Goal: Transaction & Acquisition: Purchase product/service

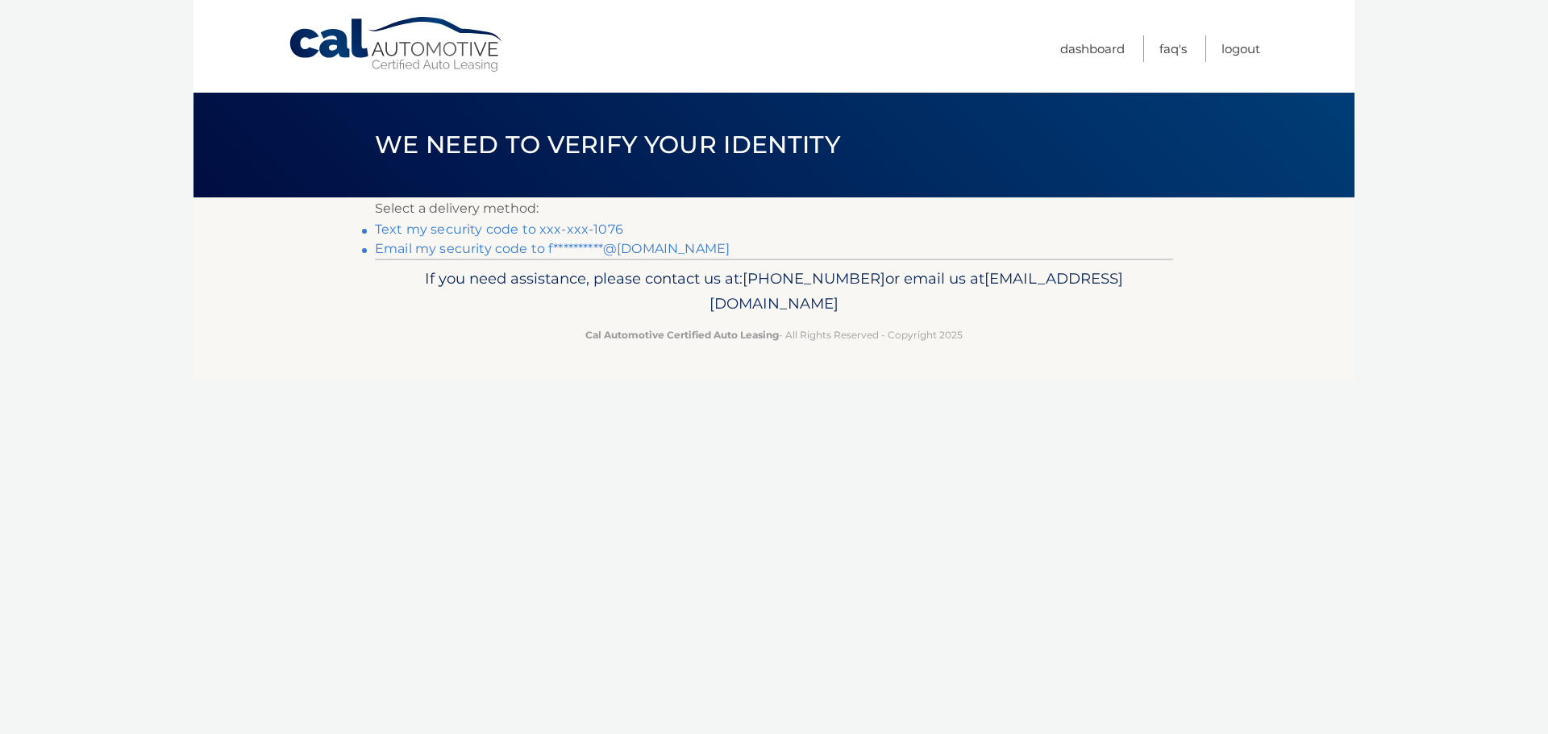
click at [589, 226] on link "Text my security code to xxx-xxx-1076" at bounding box center [499, 229] width 248 height 15
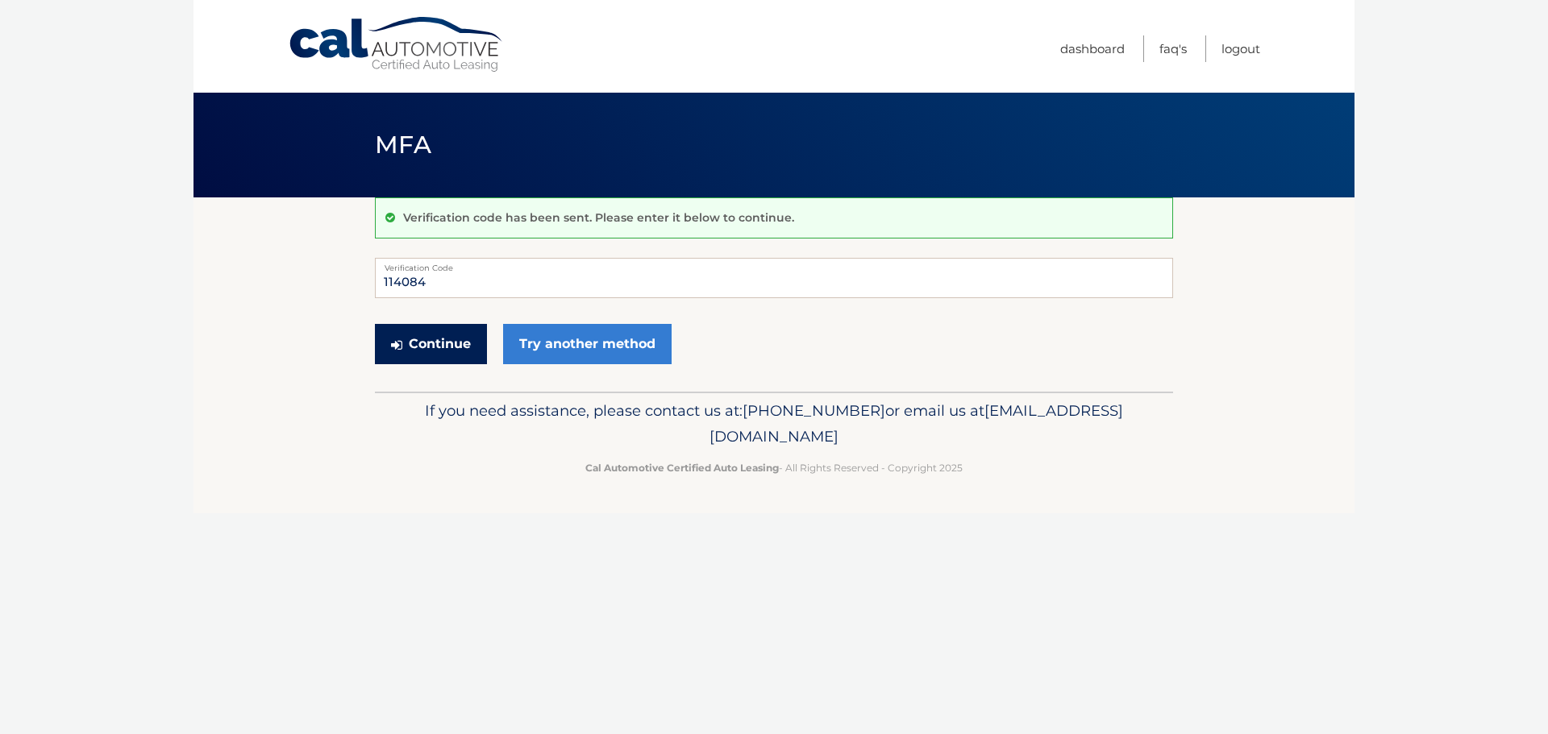
type input "114084"
click at [416, 355] on button "Continue" at bounding box center [431, 344] width 112 height 40
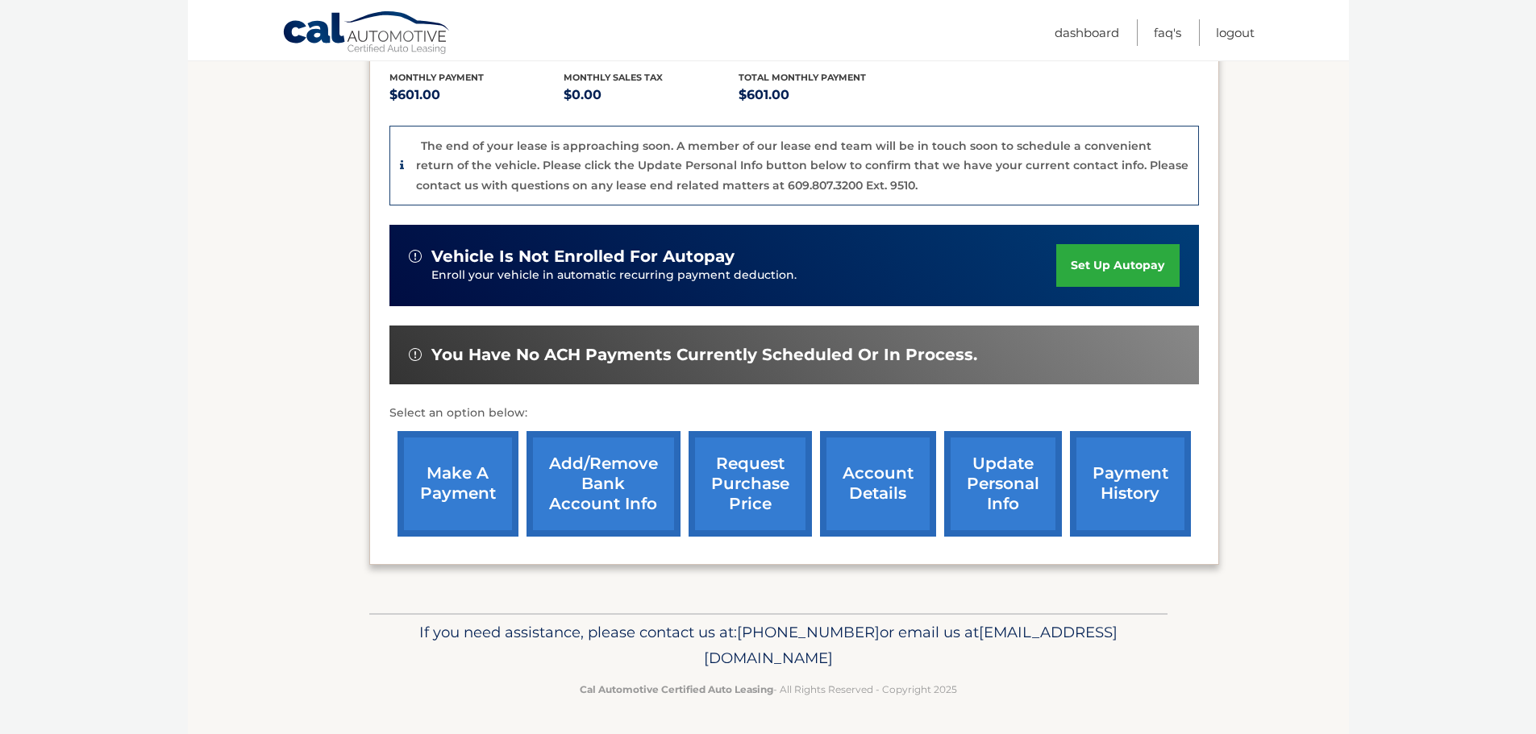
scroll to position [343, 0]
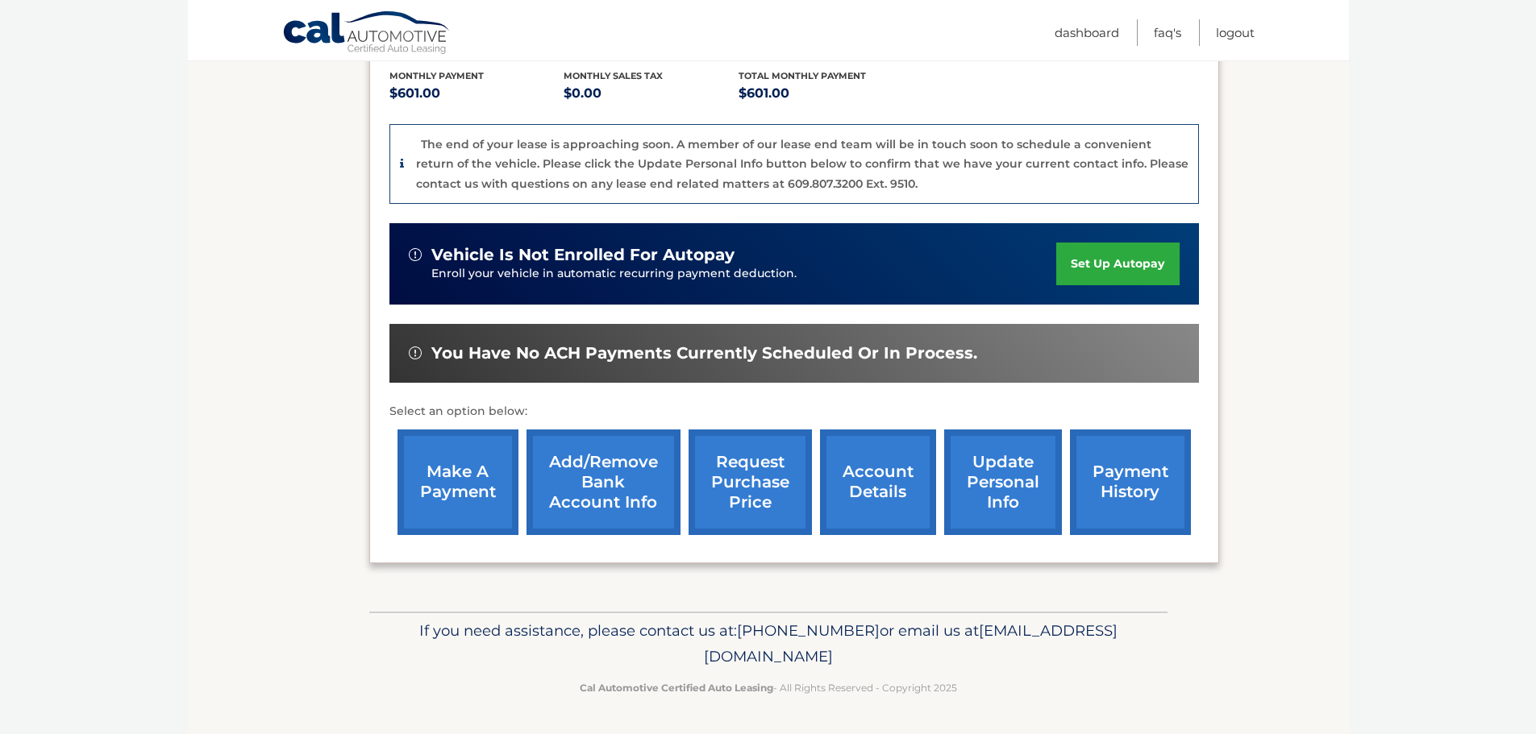
click at [877, 512] on link "account details" at bounding box center [878, 483] width 116 height 106
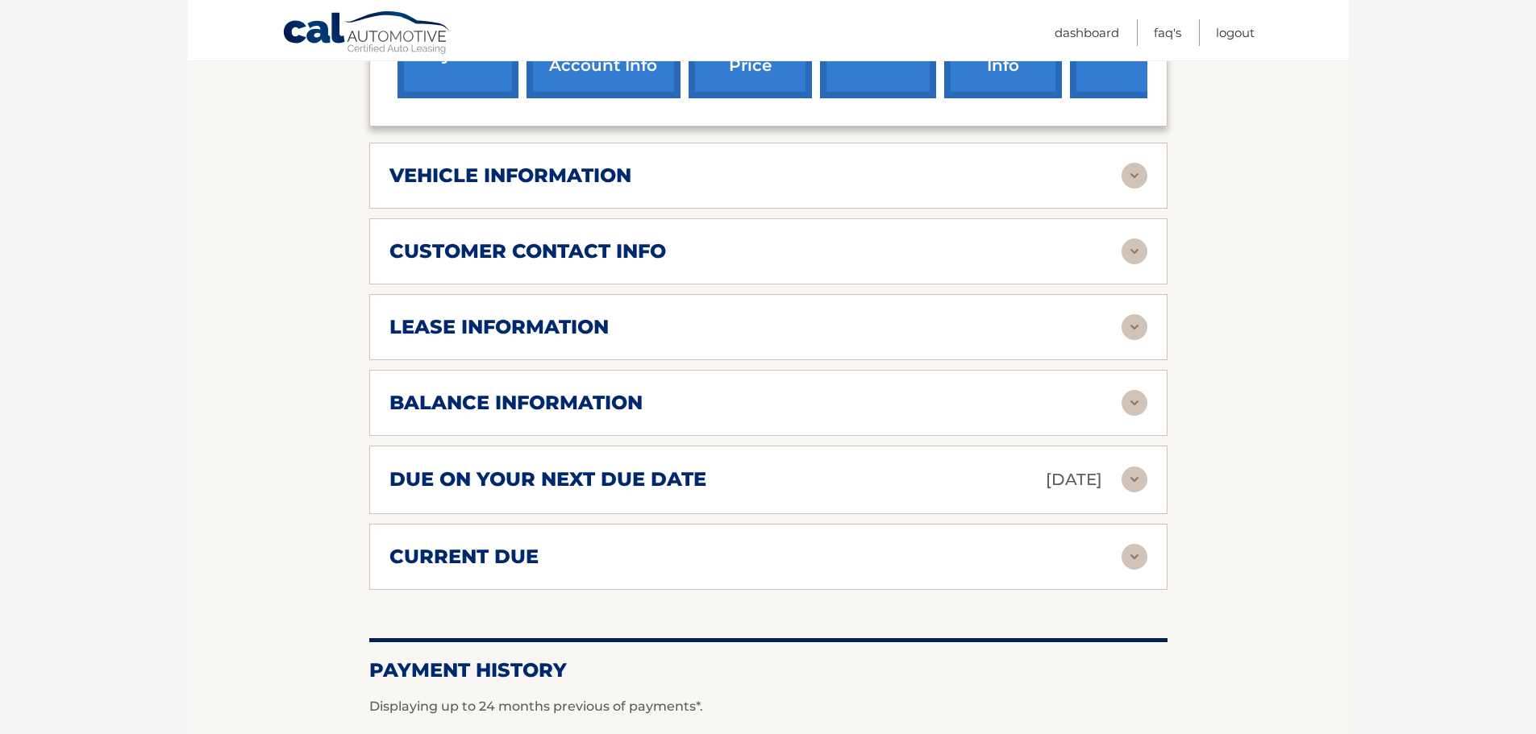
scroll to position [722, 0]
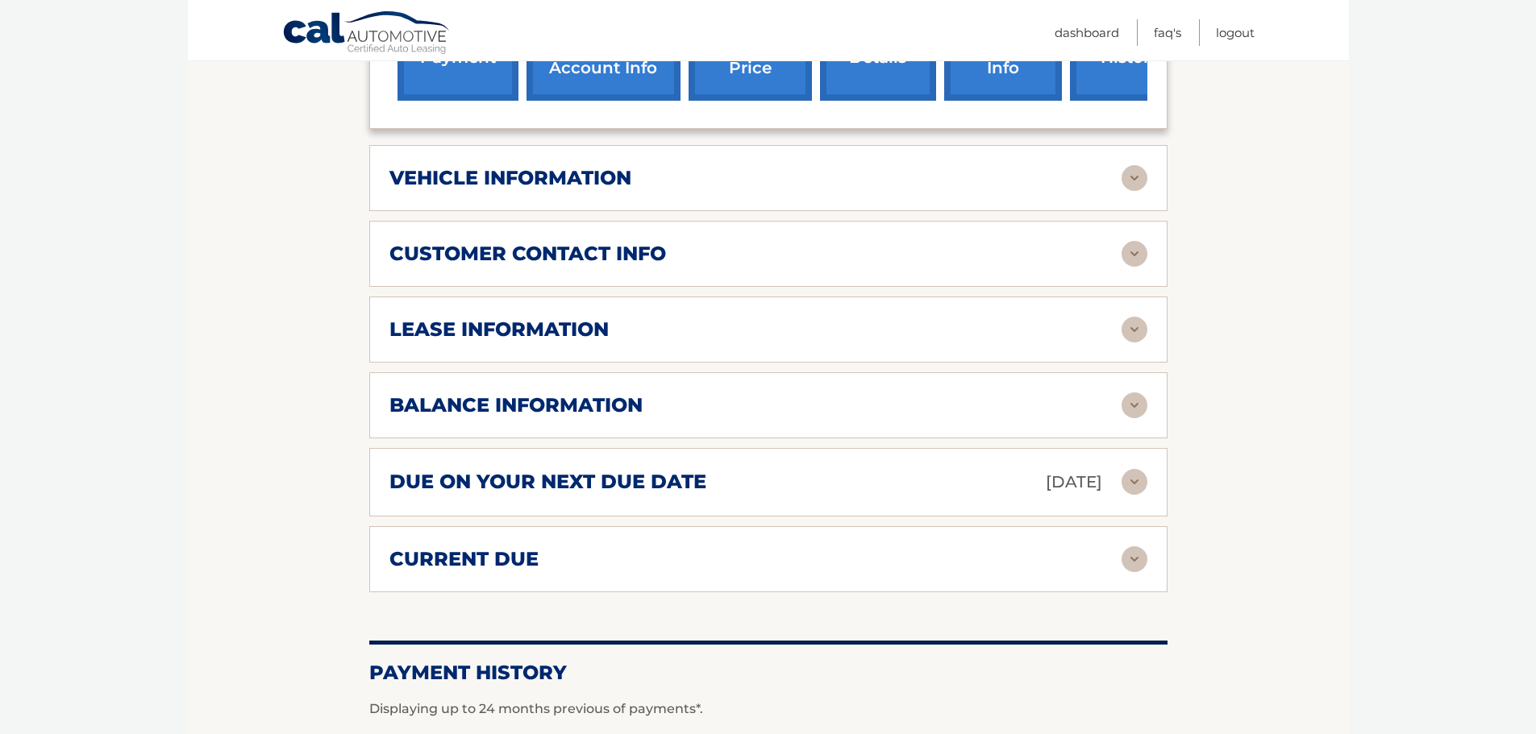
click at [1126, 393] on img at bounding box center [1134, 406] width 26 height 26
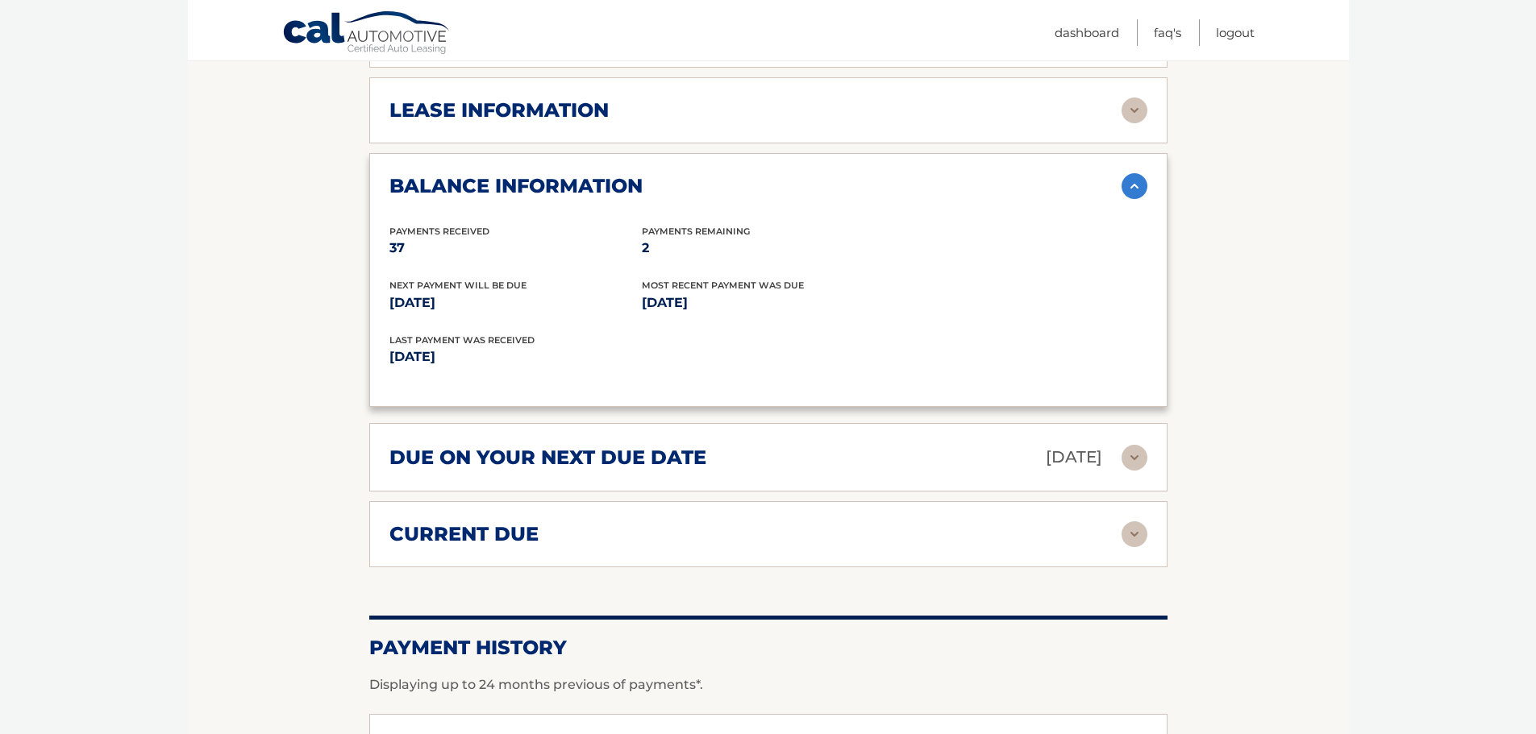
scroll to position [959, 0]
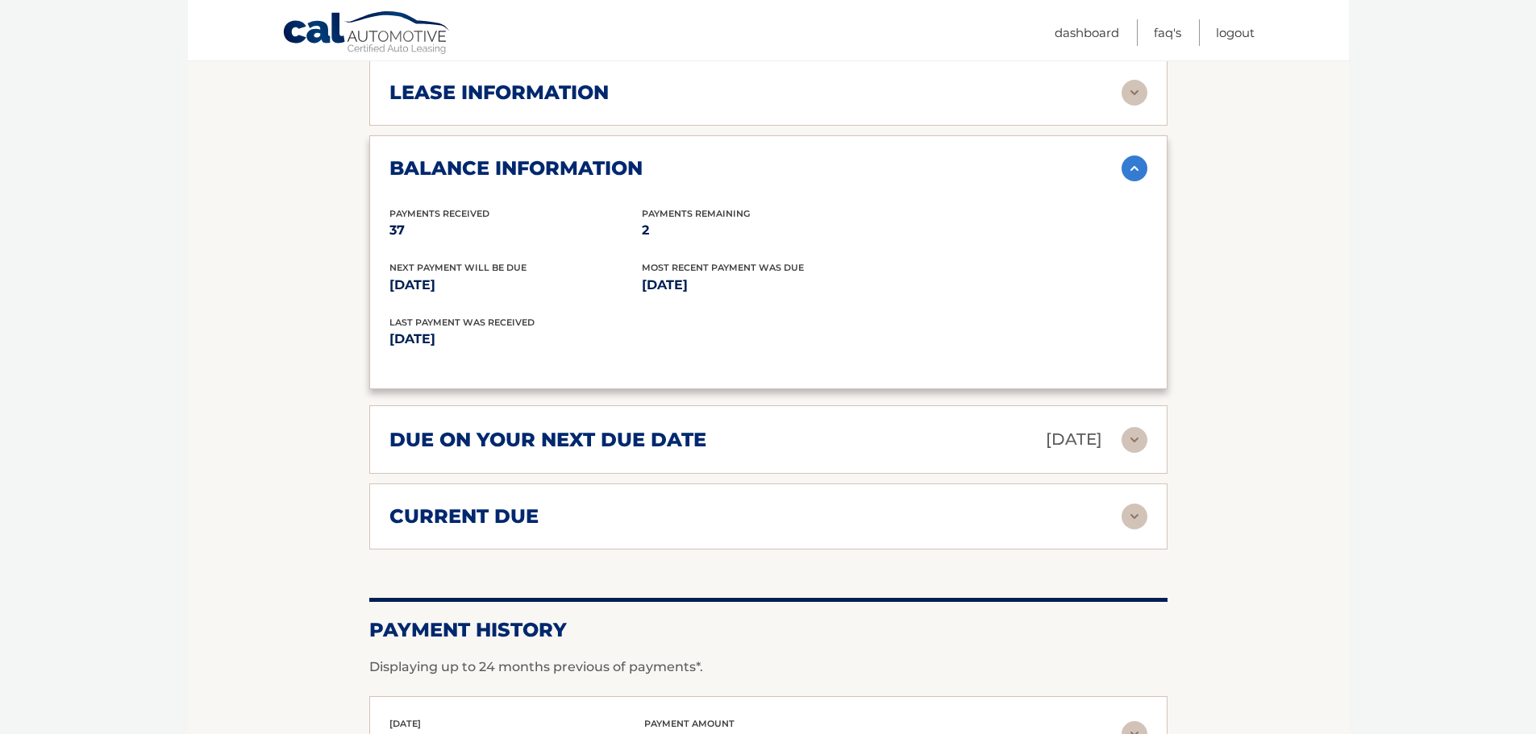
click at [1142, 427] on img at bounding box center [1134, 440] width 26 height 26
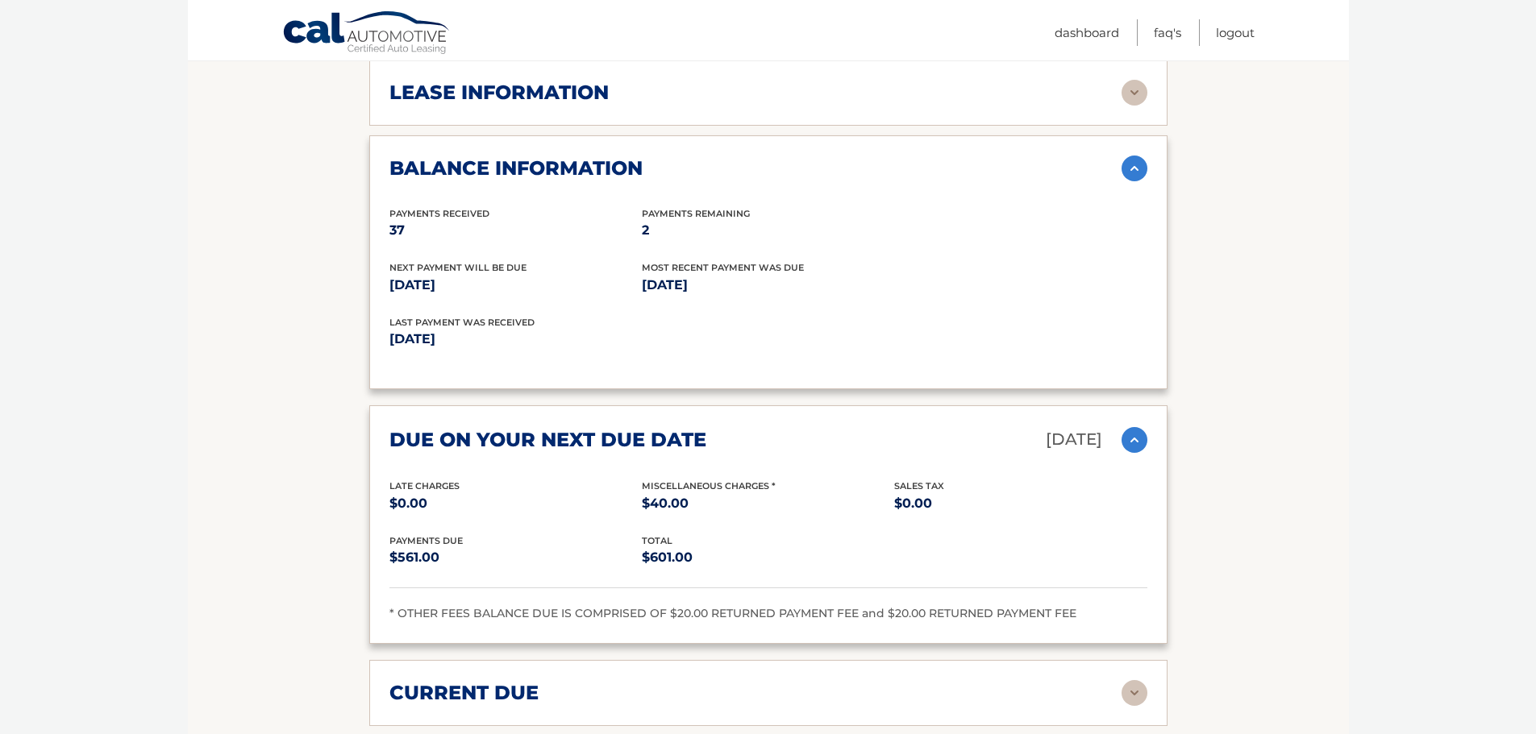
click at [1213, 456] on section "Account Details | #44455530964 Back to Dashboard Manage Your Lease lease accoun…" at bounding box center [768, 156] width 1161 height 1834
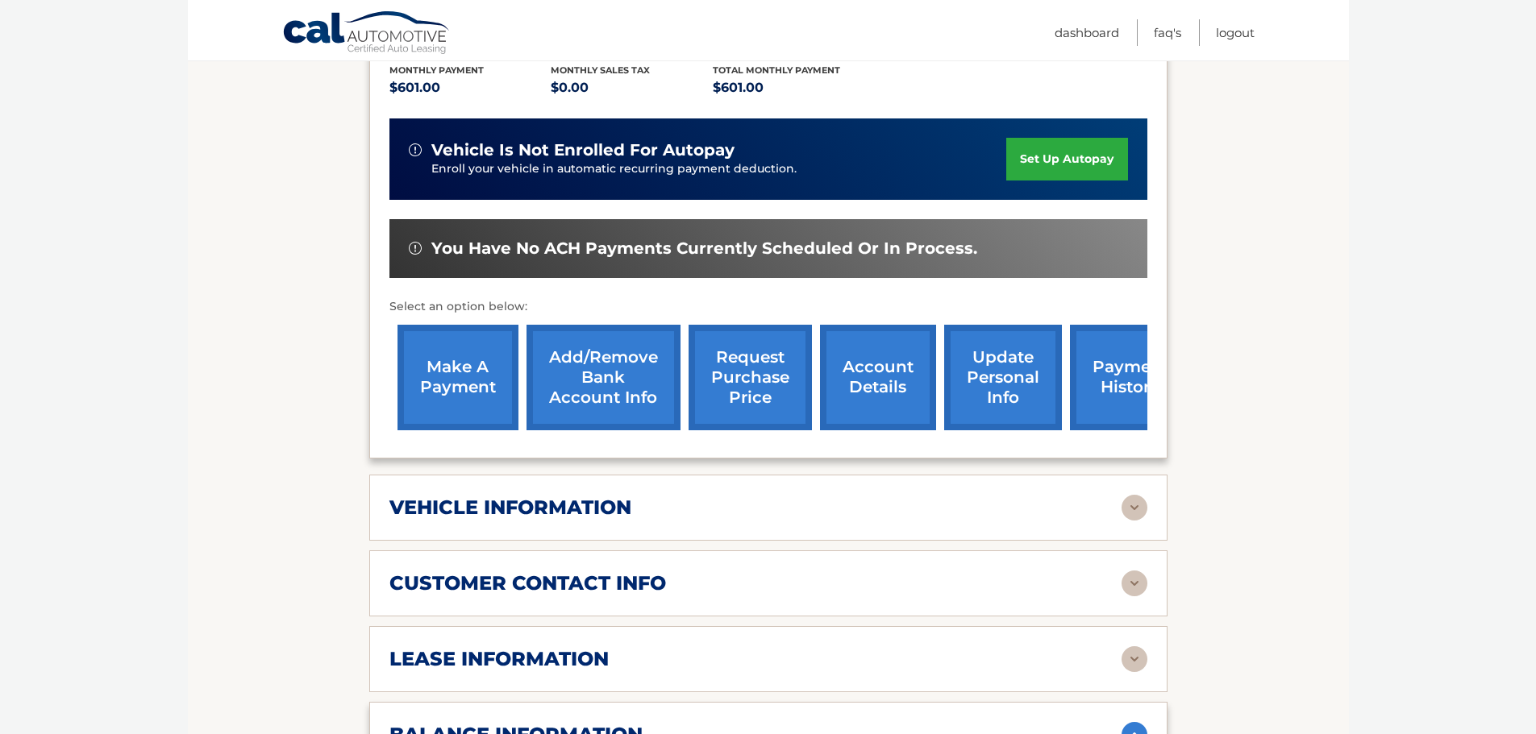
scroll to position [335, 0]
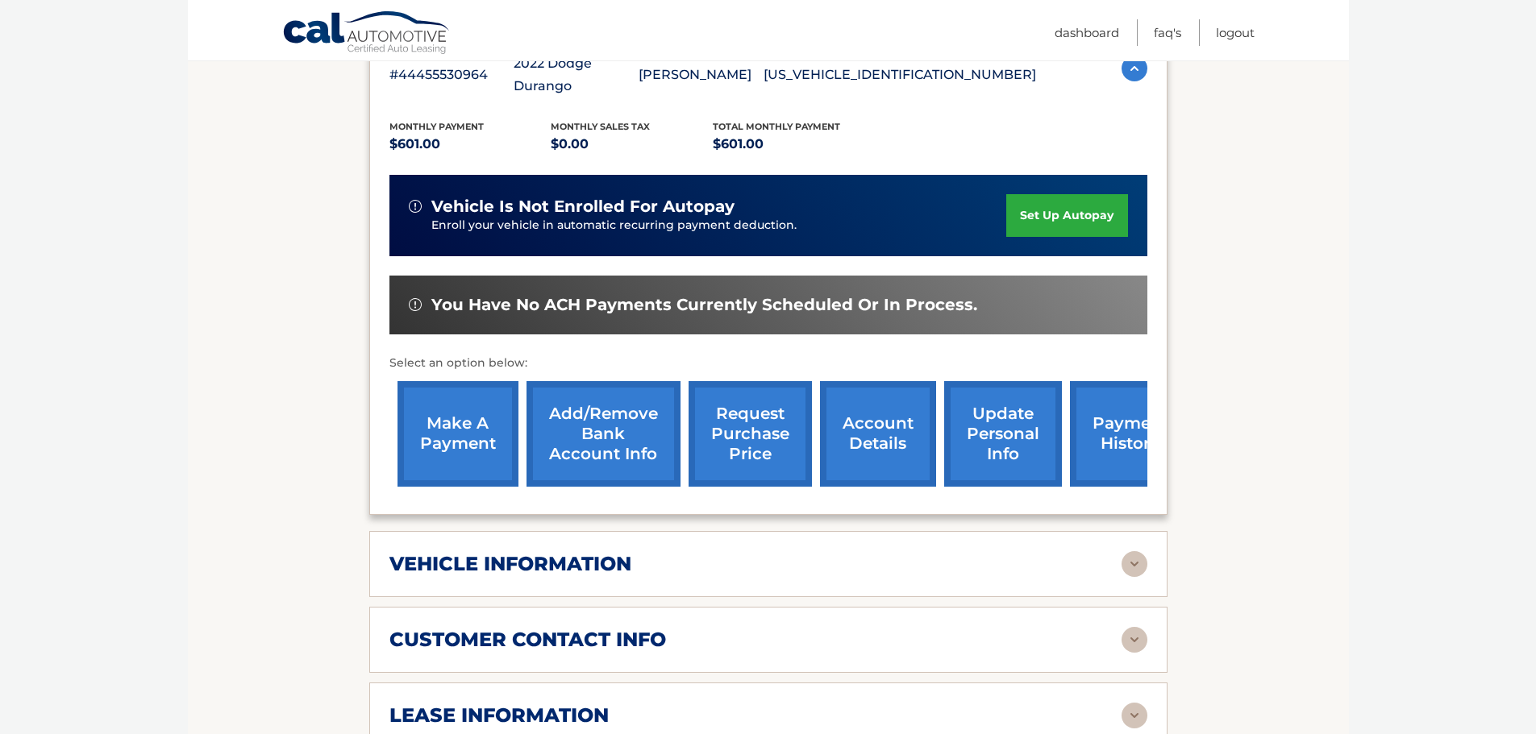
click at [469, 424] on link "make a payment" at bounding box center [457, 434] width 121 height 106
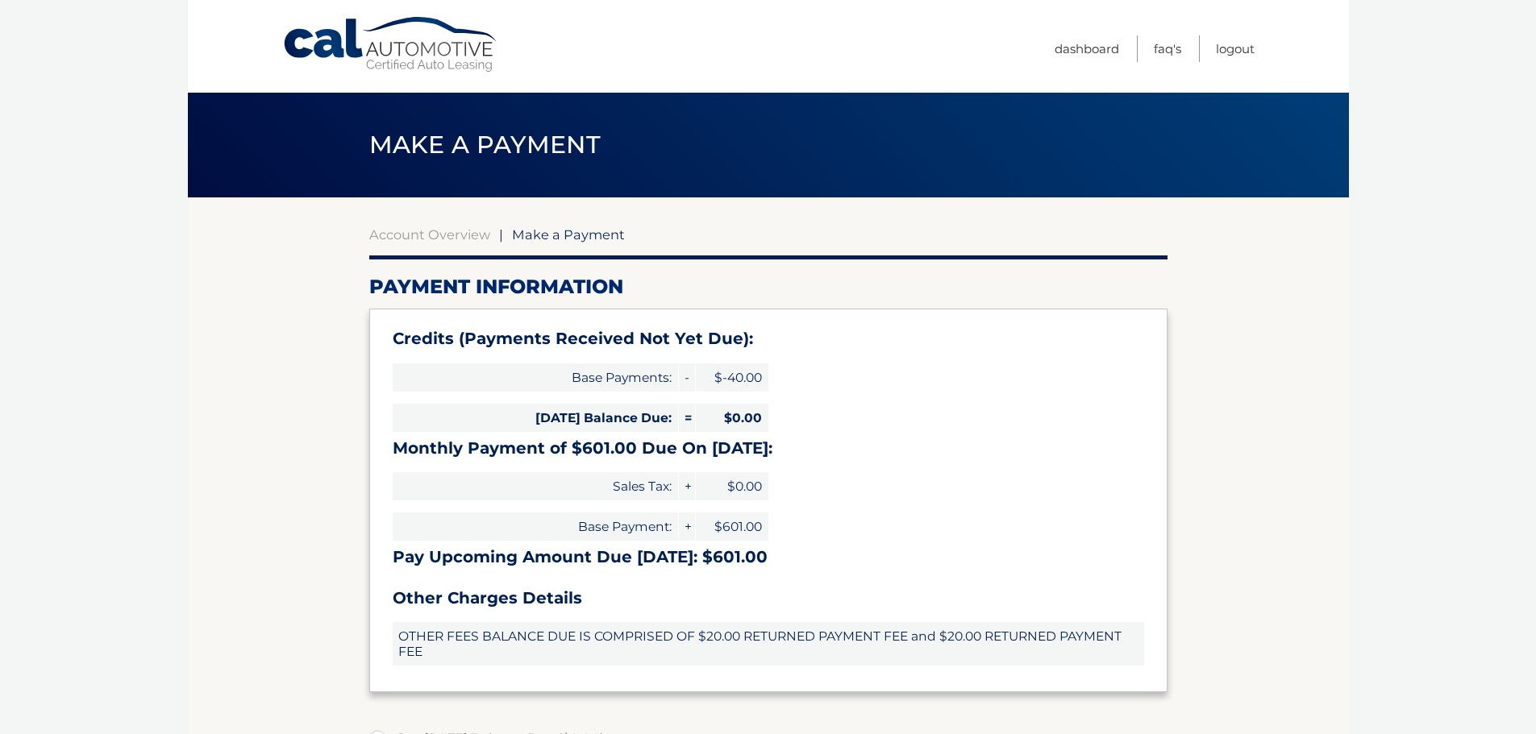
select select "MGIyNmE0OTUtOGZkYi00NTQyLWEyYzAtYzJjZjczYjY3MTk2"
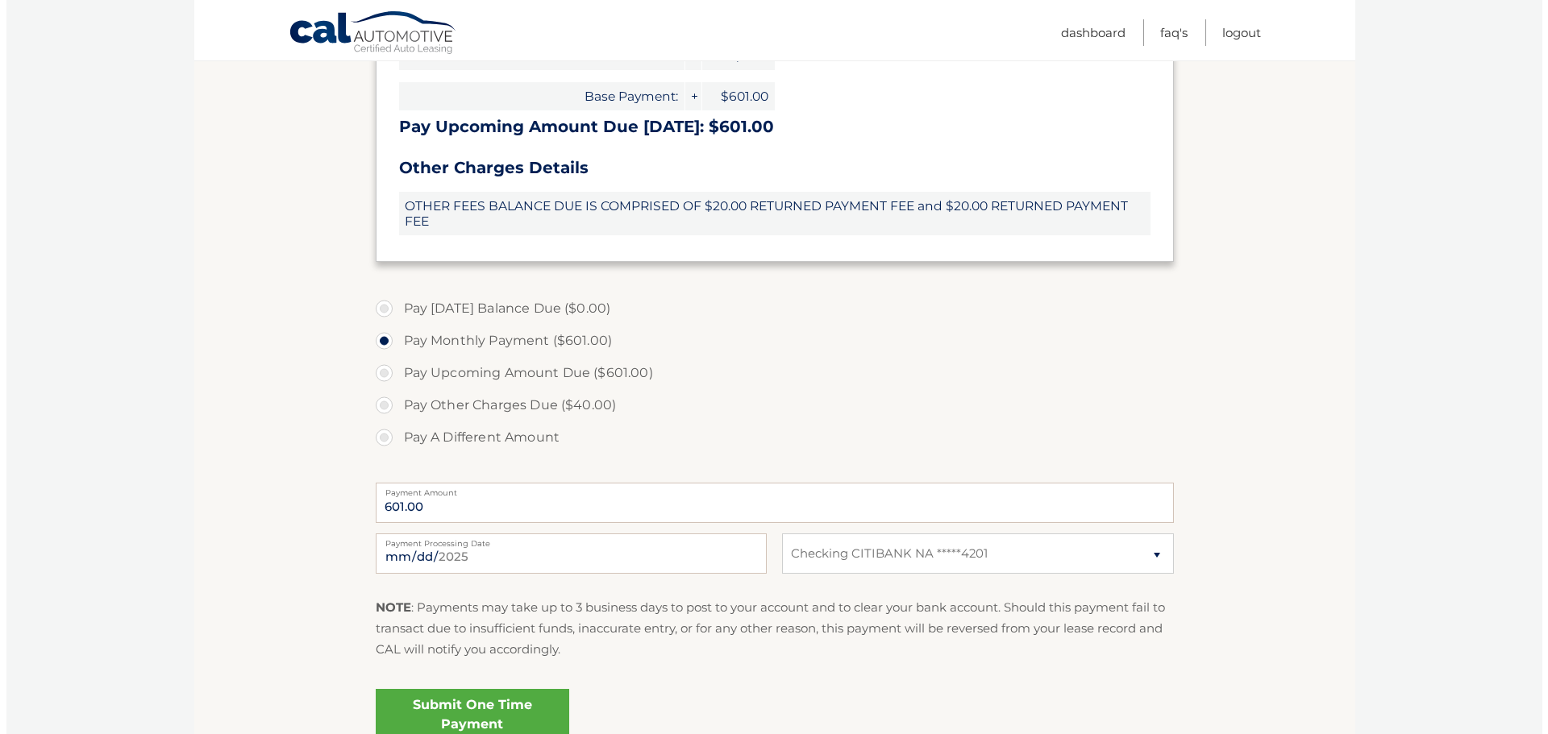
scroll to position [449, 0]
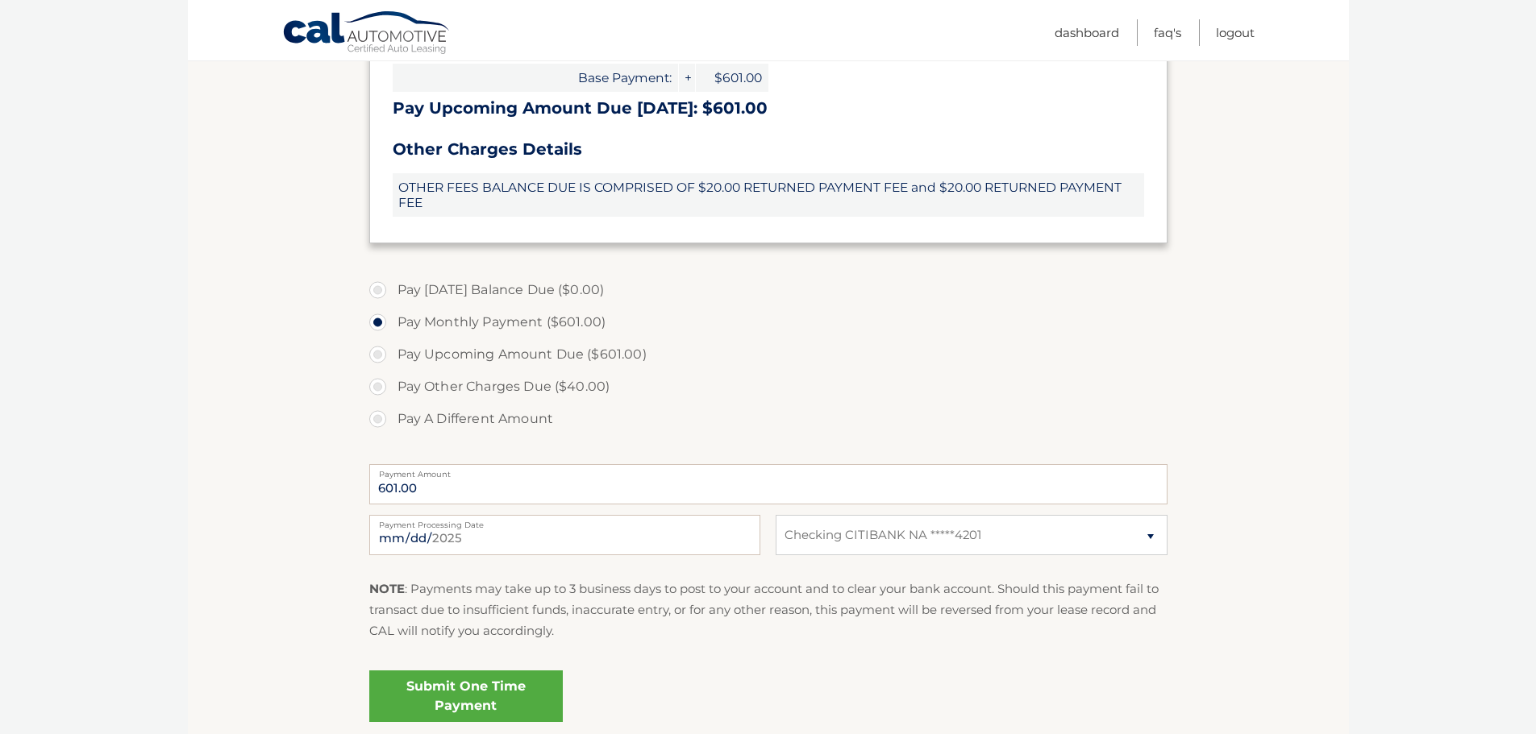
click at [376, 423] on label "Pay A Different Amount" at bounding box center [768, 419] width 798 height 32
click at [376, 423] on input "Pay A Different Amount" at bounding box center [384, 416] width 16 height 26
radio input "true"
type input "300"
click at [324, 478] on section "Account Overview | Make a Payment Payment Information Credits (Payments Receive…" at bounding box center [768, 246] width 1161 height 997
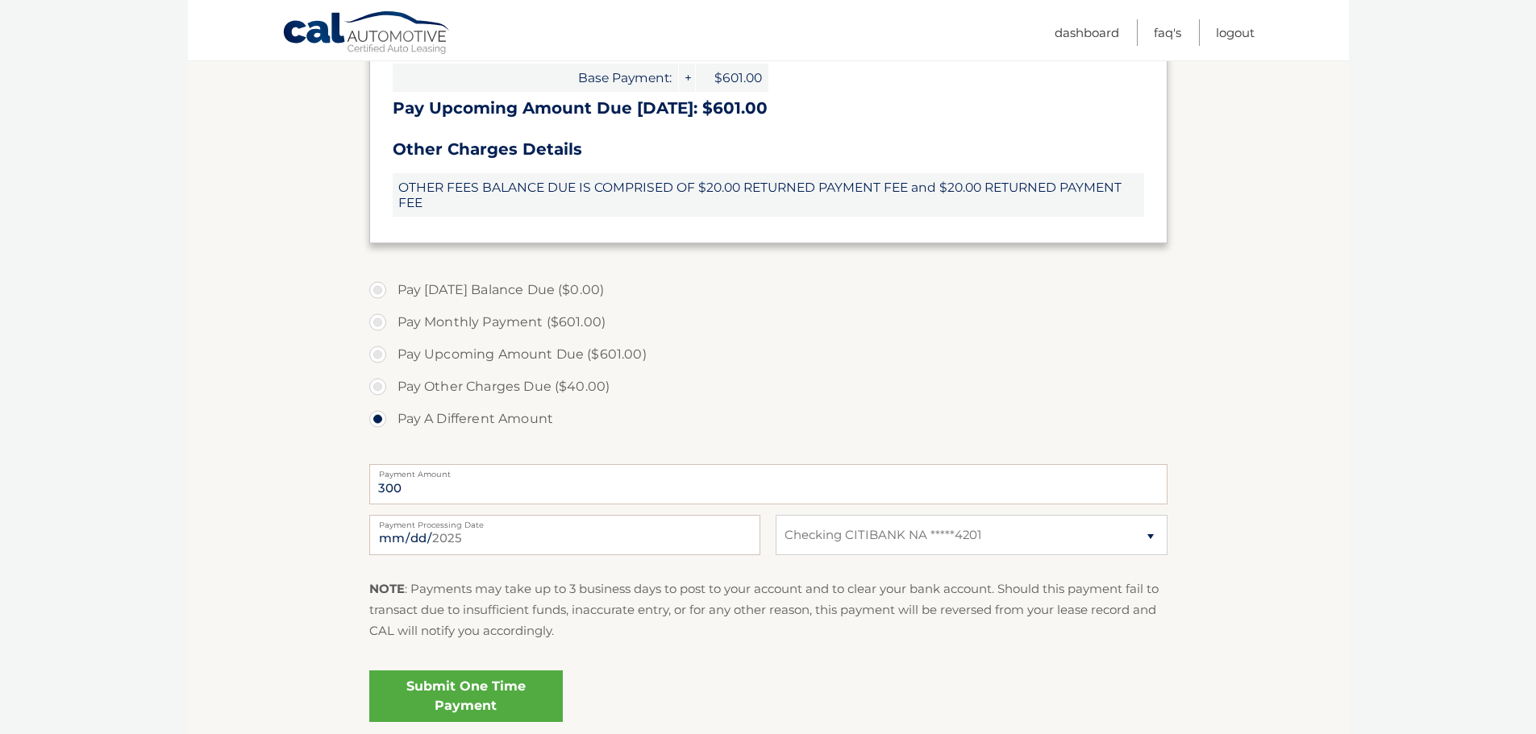
click at [464, 683] on link "Submit One Time Payment" at bounding box center [465, 697] width 193 height 52
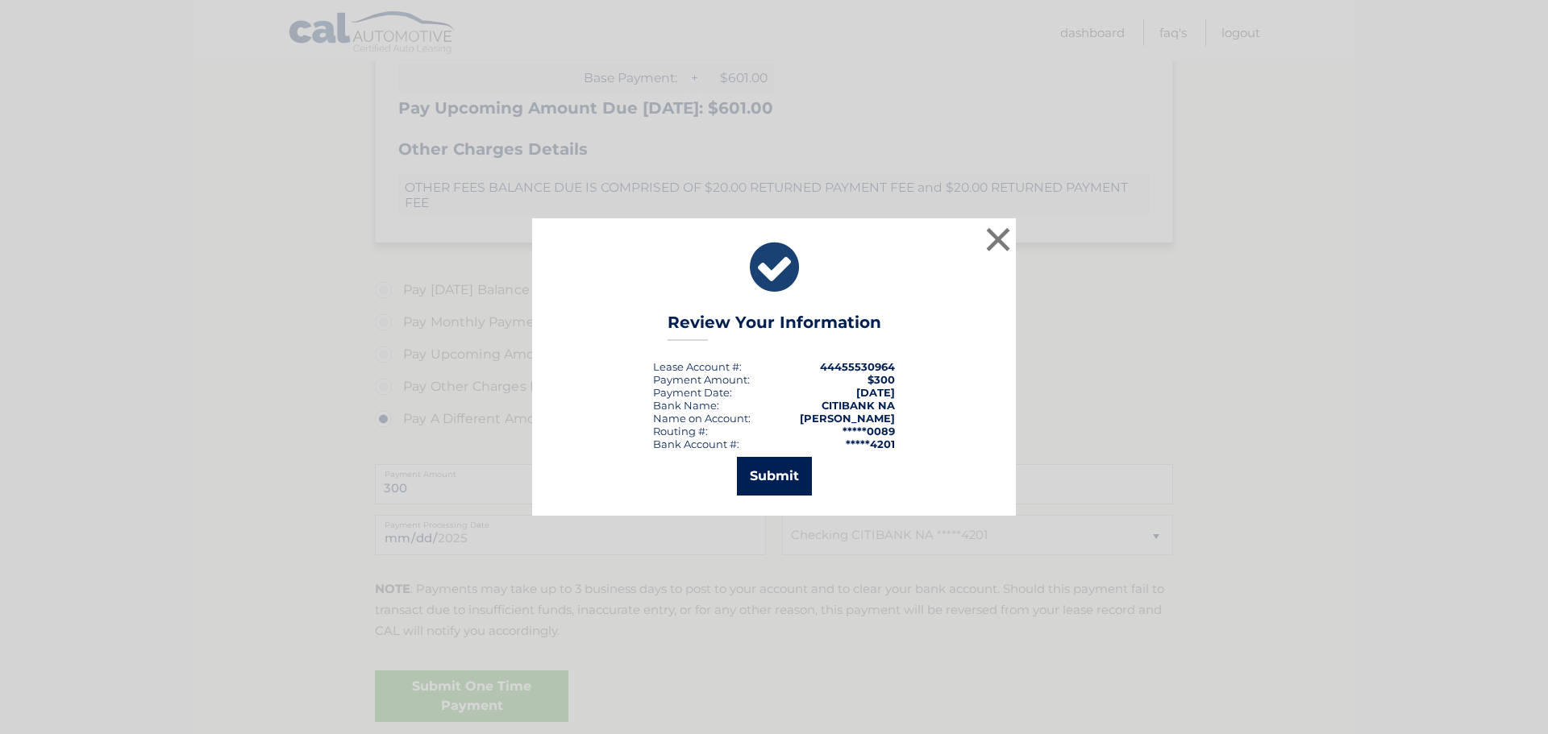
click at [756, 476] on button "Submit" at bounding box center [774, 476] width 75 height 39
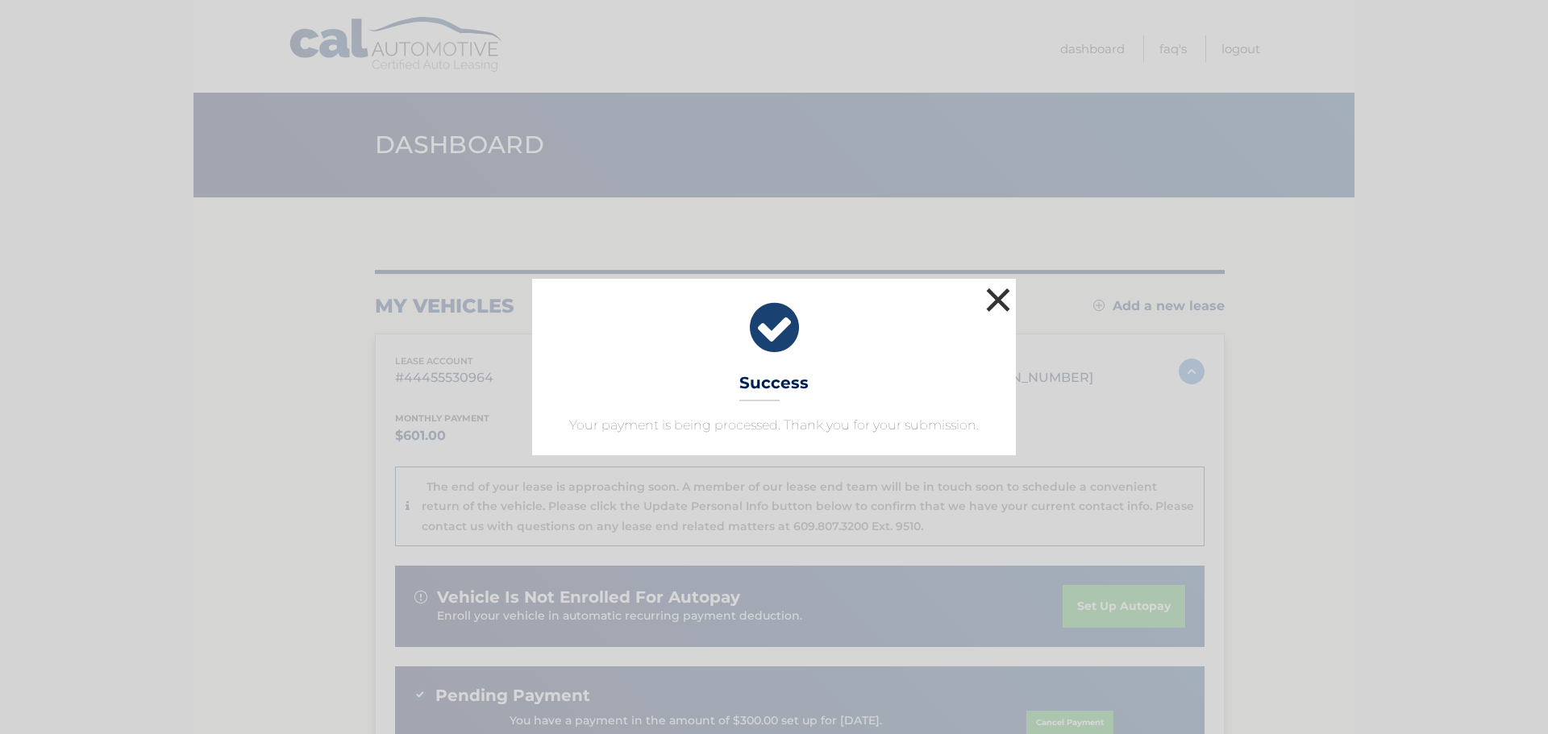
click at [997, 302] on button "×" at bounding box center [998, 300] width 32 height 32
